Goal: Navigation & Orientation: Find specific page/section

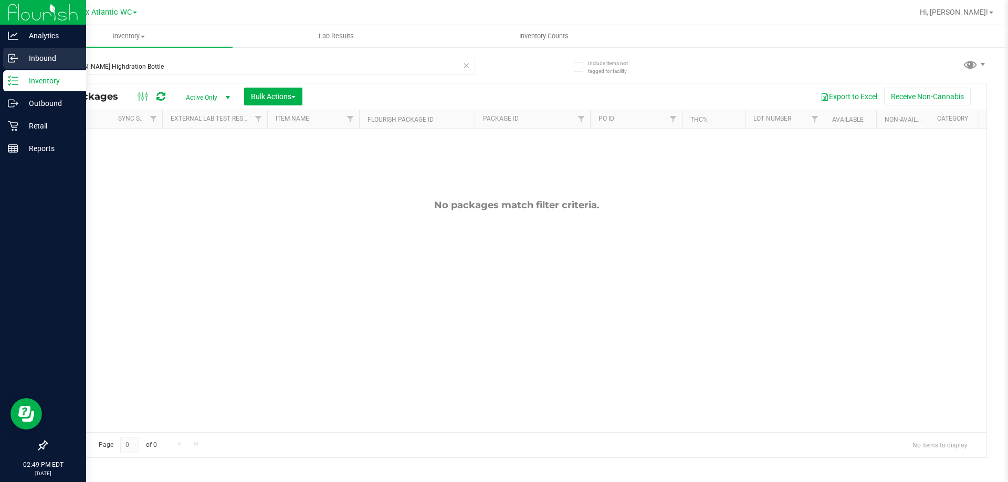
click at [51, 63] on p "Inbound" at bounding box center [49, 58] width 63 height 13
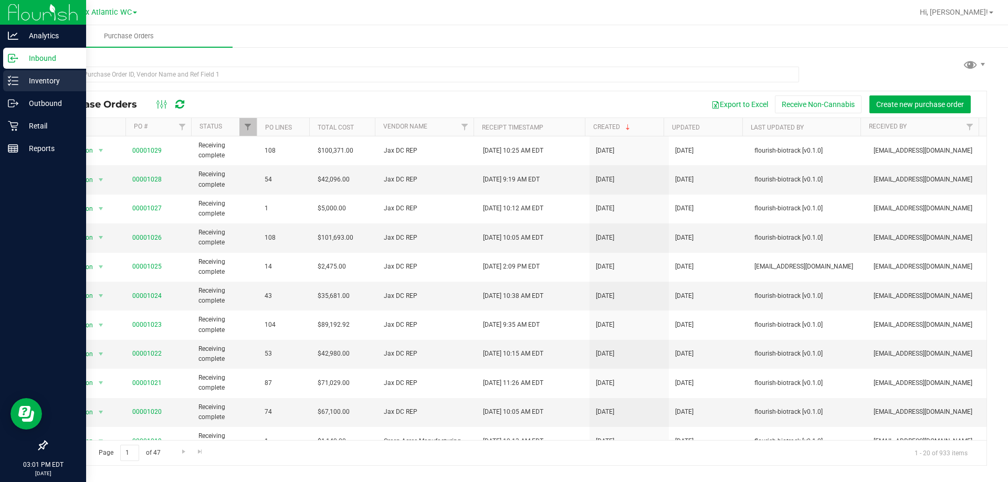
click at [10, 81] on icon at bounding box center [13, 81] width 10 height 10
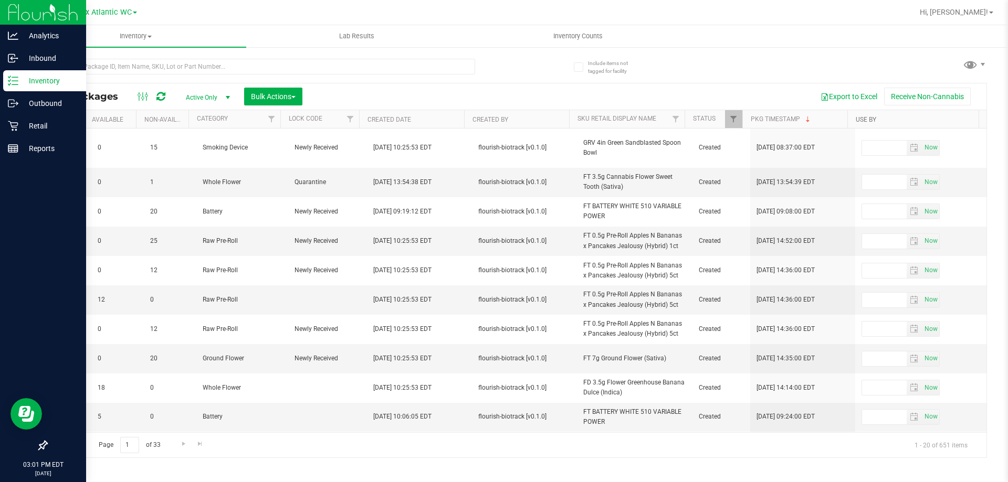
click at [869, 119] on link "Use By" at bounding box center [866, 119] width 20 height 7
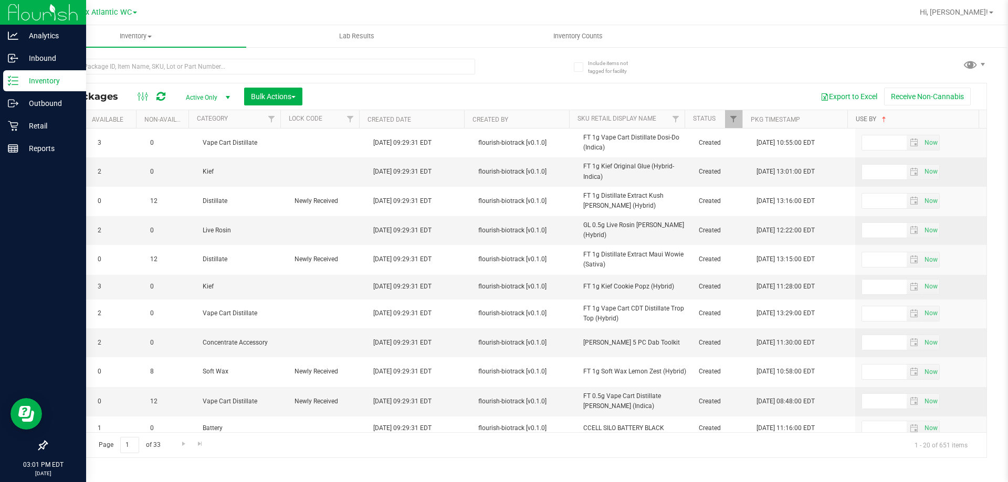
click at [868, 119] on link "Use By" at bounding box center [872, 118] width 33 height 7
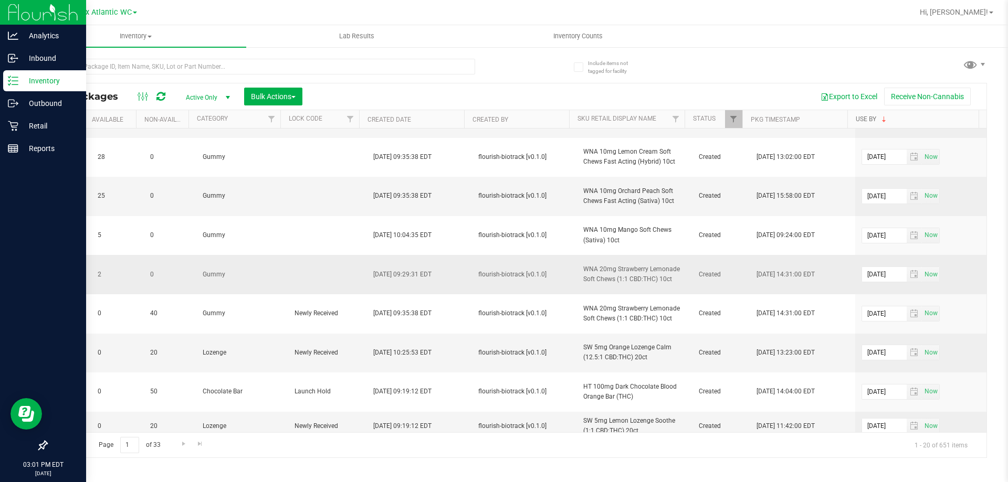
scroll to position [457, 740]
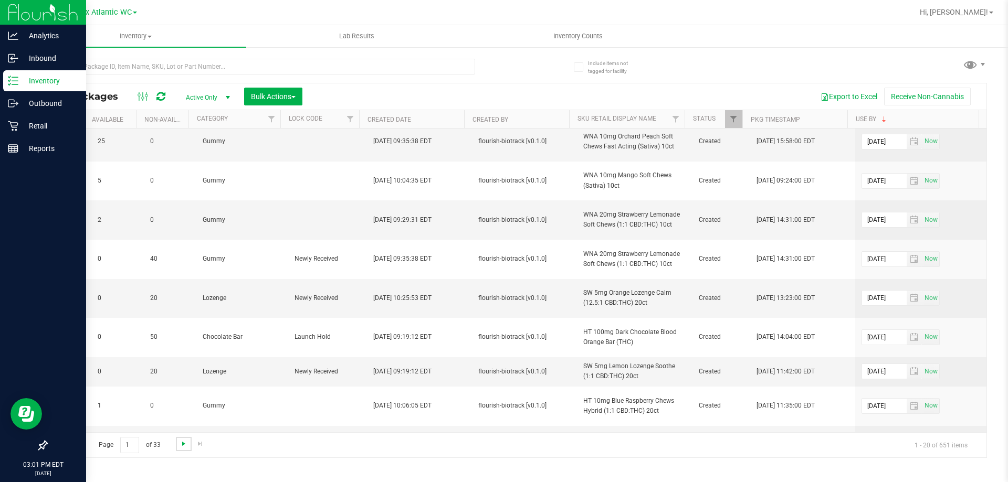
click at [181, 446] on span "Go to the next page" at bounding box center [184, 444] width 8 height 8
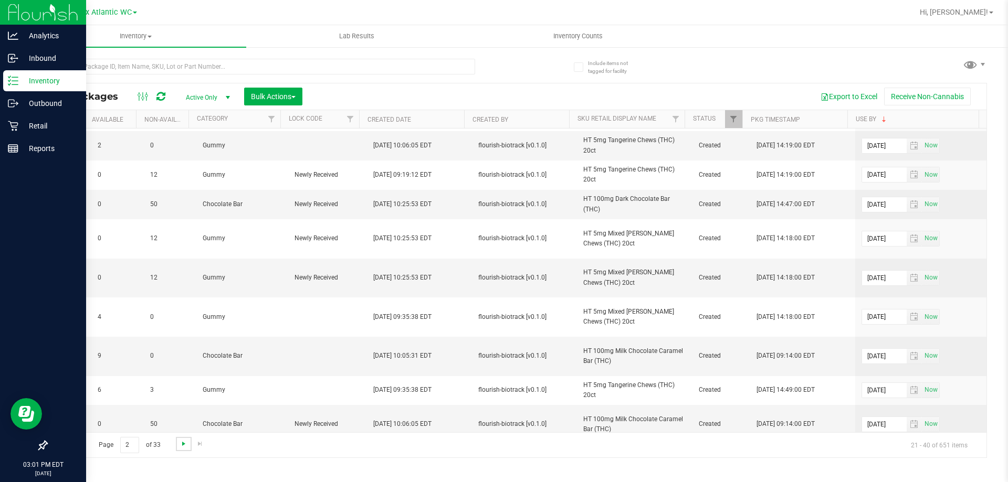
click at [183, 440] on span "Go to the next page" at bounding box center [184, 444] width 8 height 8
